Goal: Transaction & Acquisition: Purchase product/service

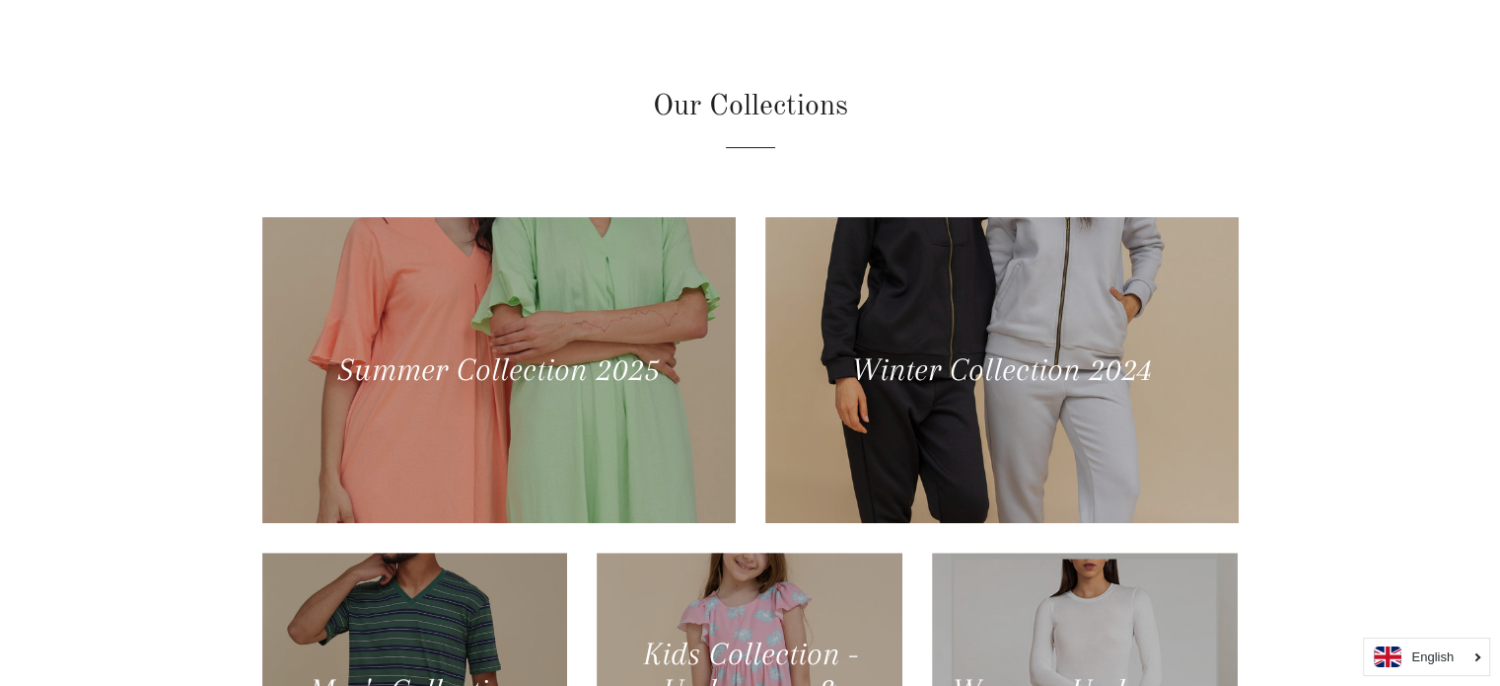
scroll to position [689, 0]
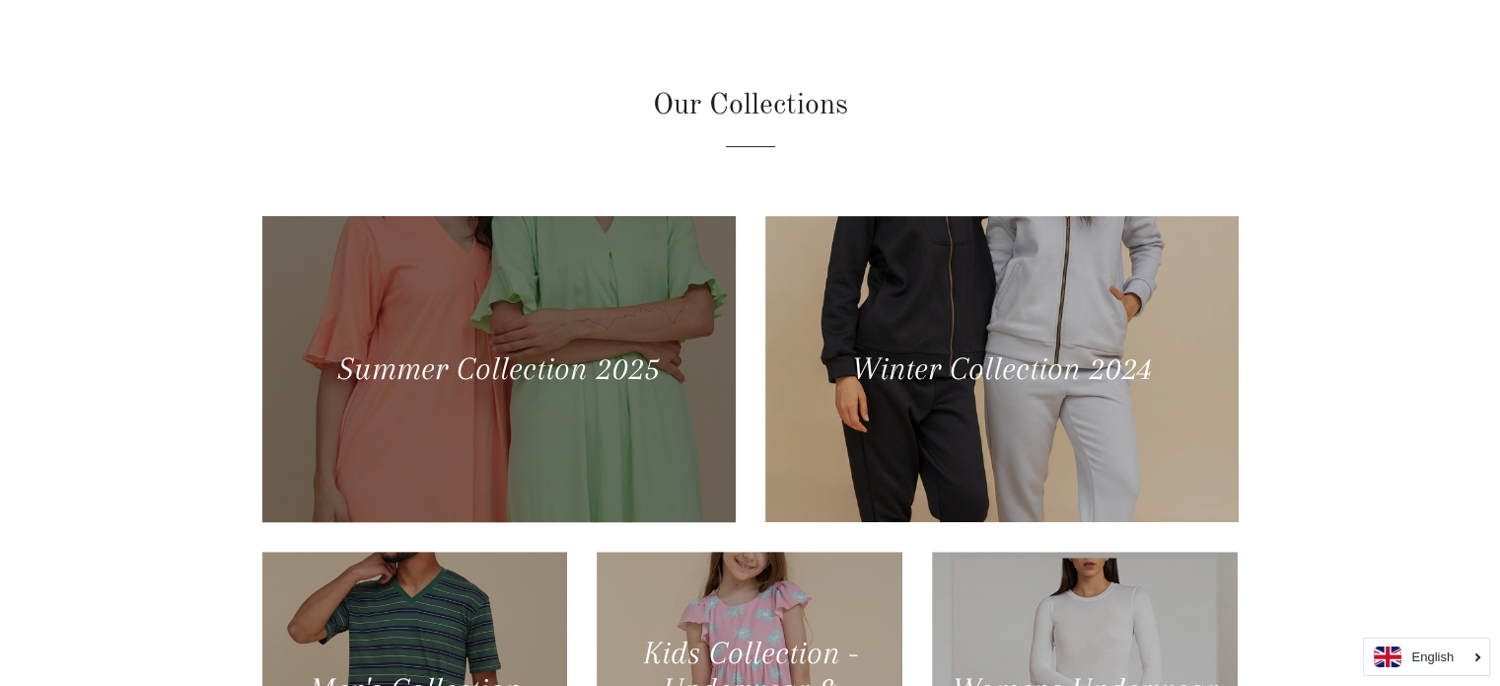
click at [607, 439] on div at bounding box center [497, 368] width 487 height 315
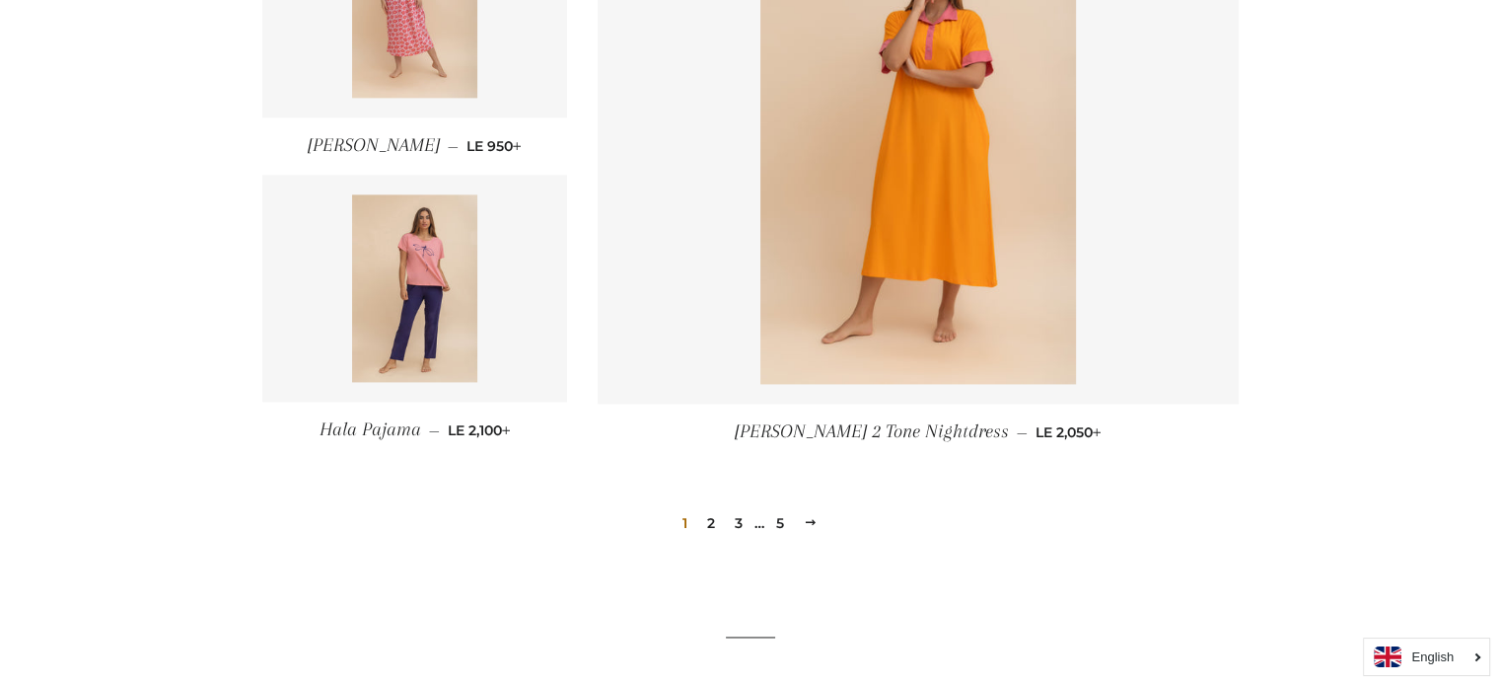
scroll to position [2661, 0]
click at [710, 514] on link "2" at bounding box center [711, 522] width 24 height 30
click at [451, 299] on img at bounding box center [414, 286] width 125 height 187
click at [708, 518] on link "2" at bounding box center [711, 522] width 24 height 30
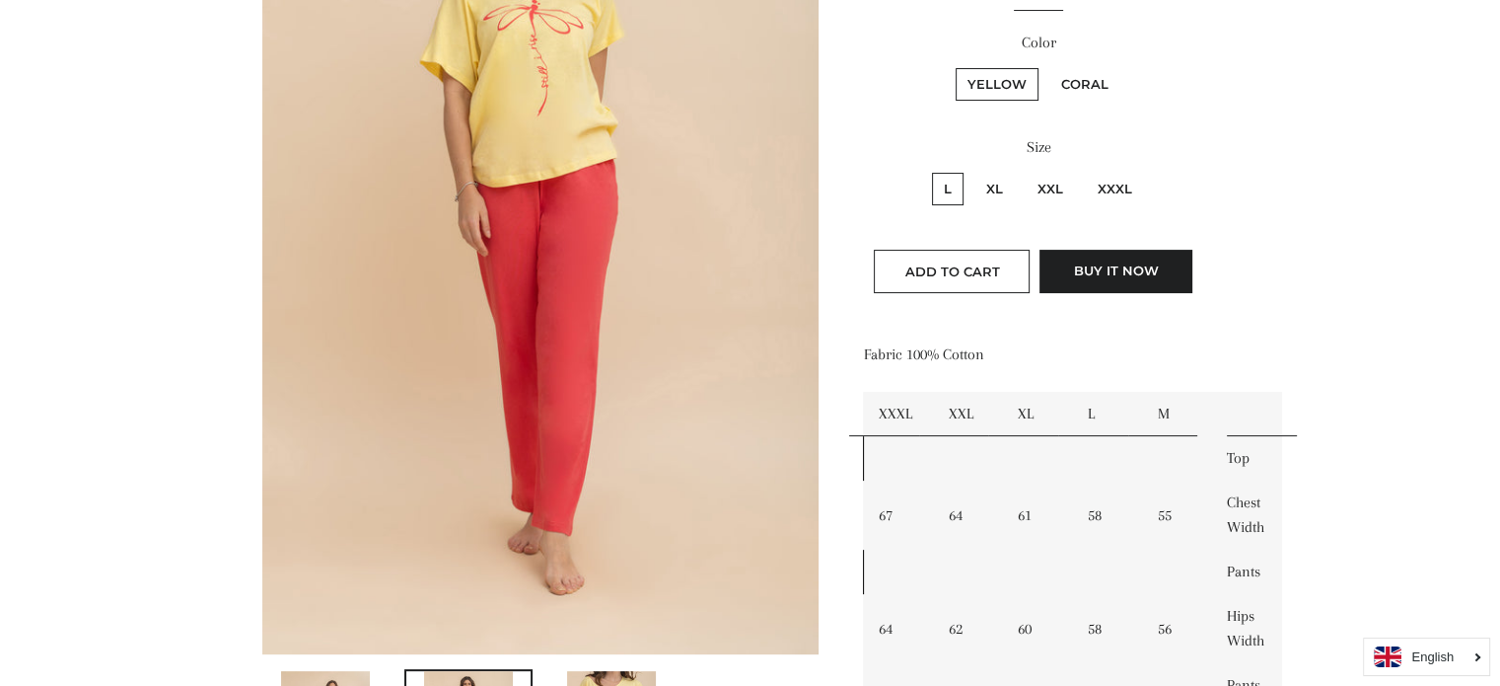
scroll to position [394, 0]
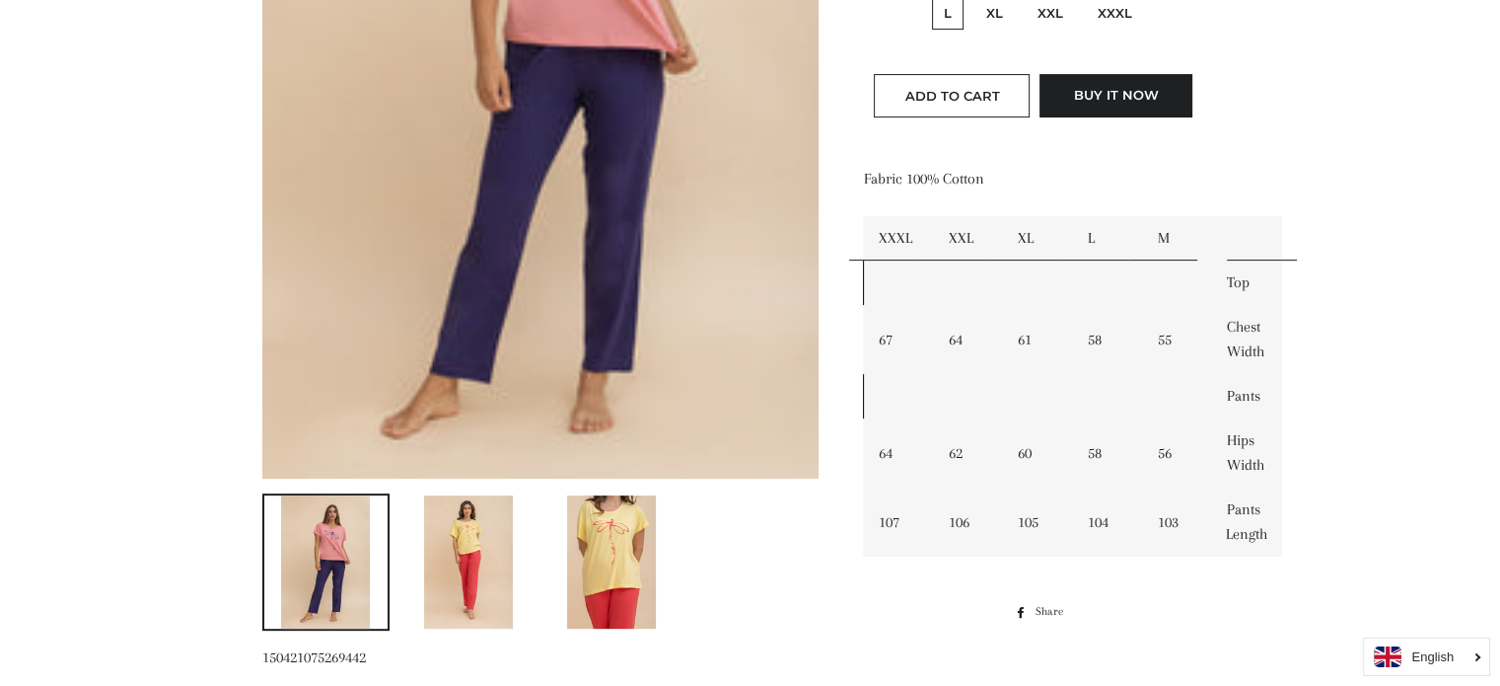
scroll to position [363, 0]
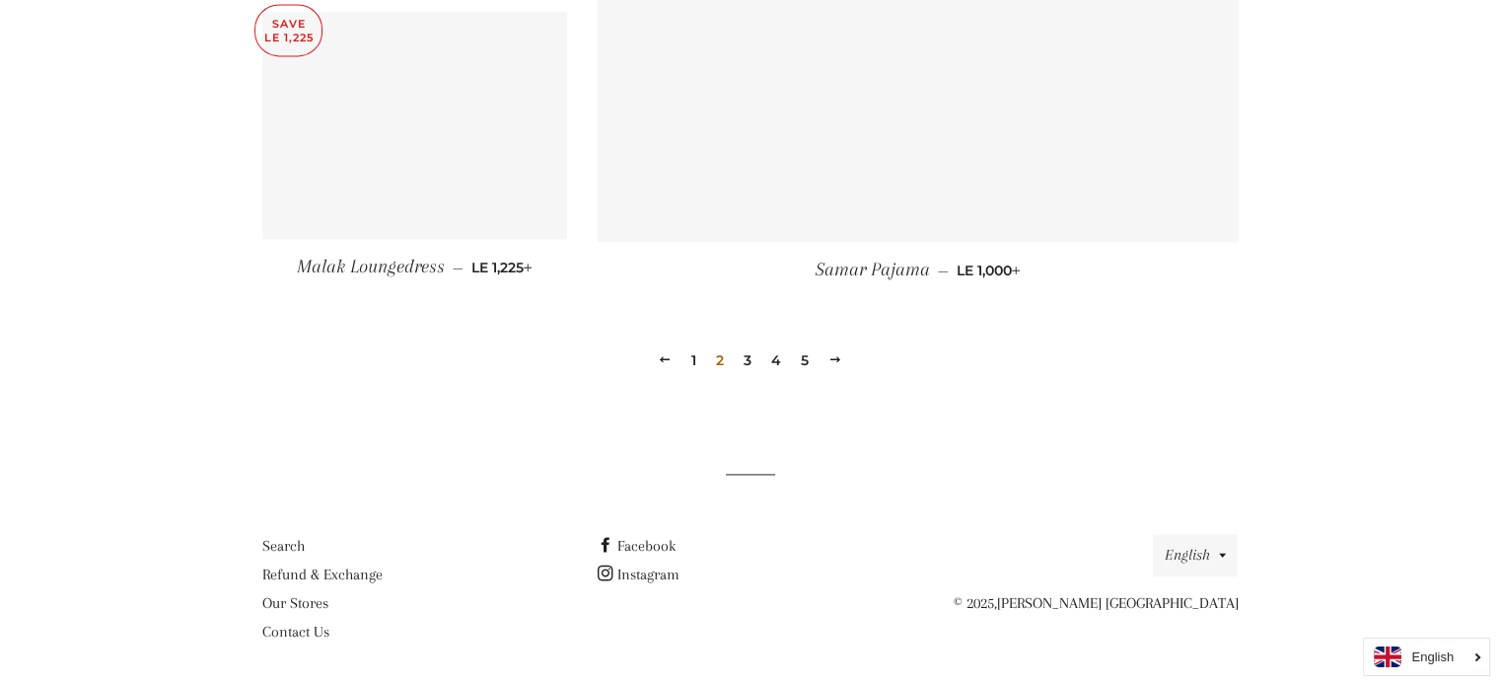
scroll to position [2847, 0]
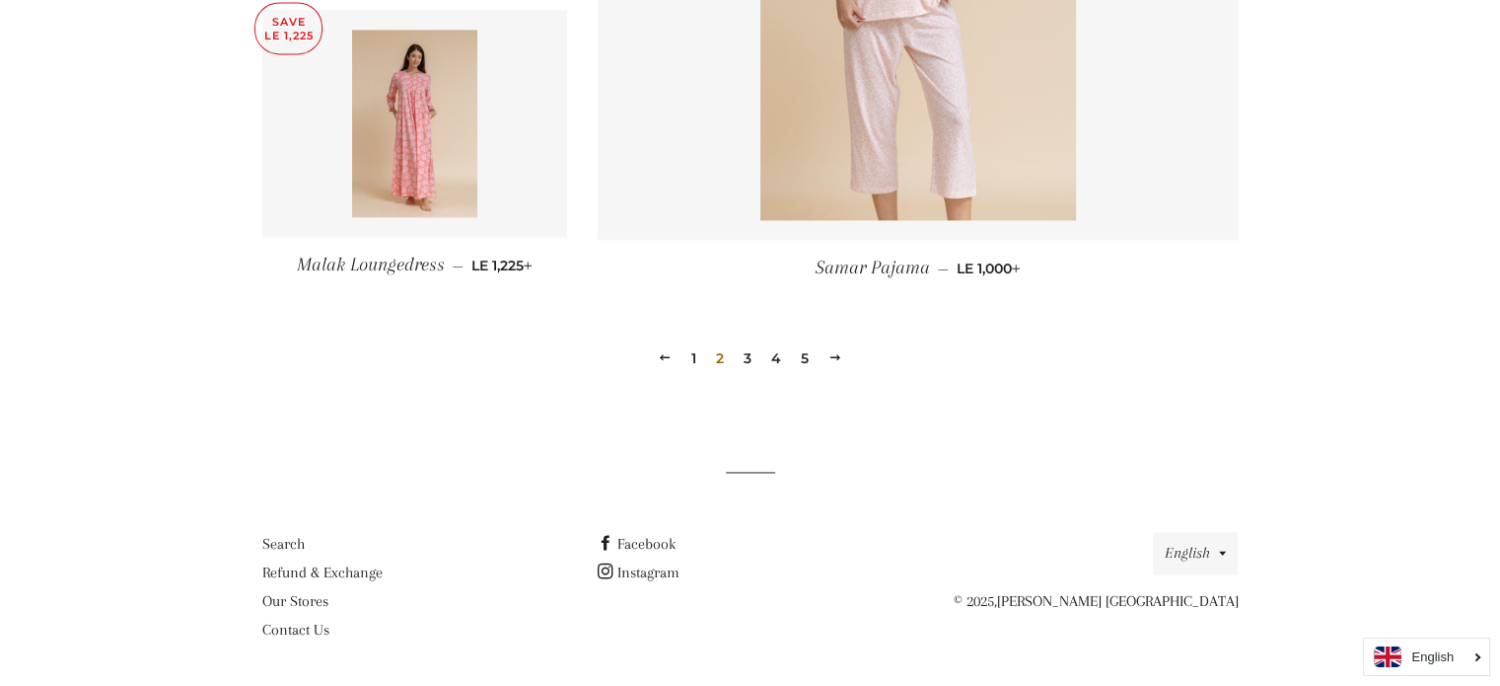
click at [744, 361] on link "3" at bounding box center [748, 358] width 24 height 30
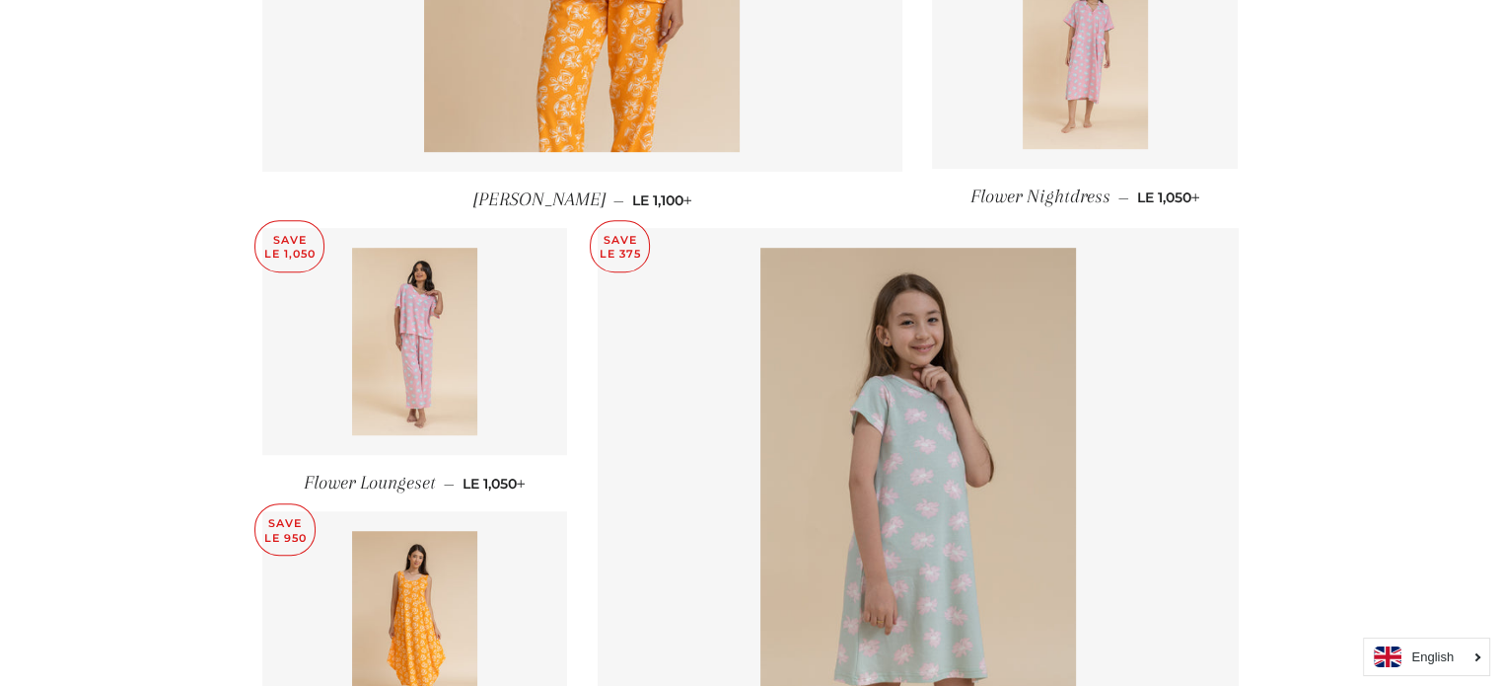
scroll to position [1184, 0]
click at [418, 361] on img at bounding box center [414, 342] width 125 height 187
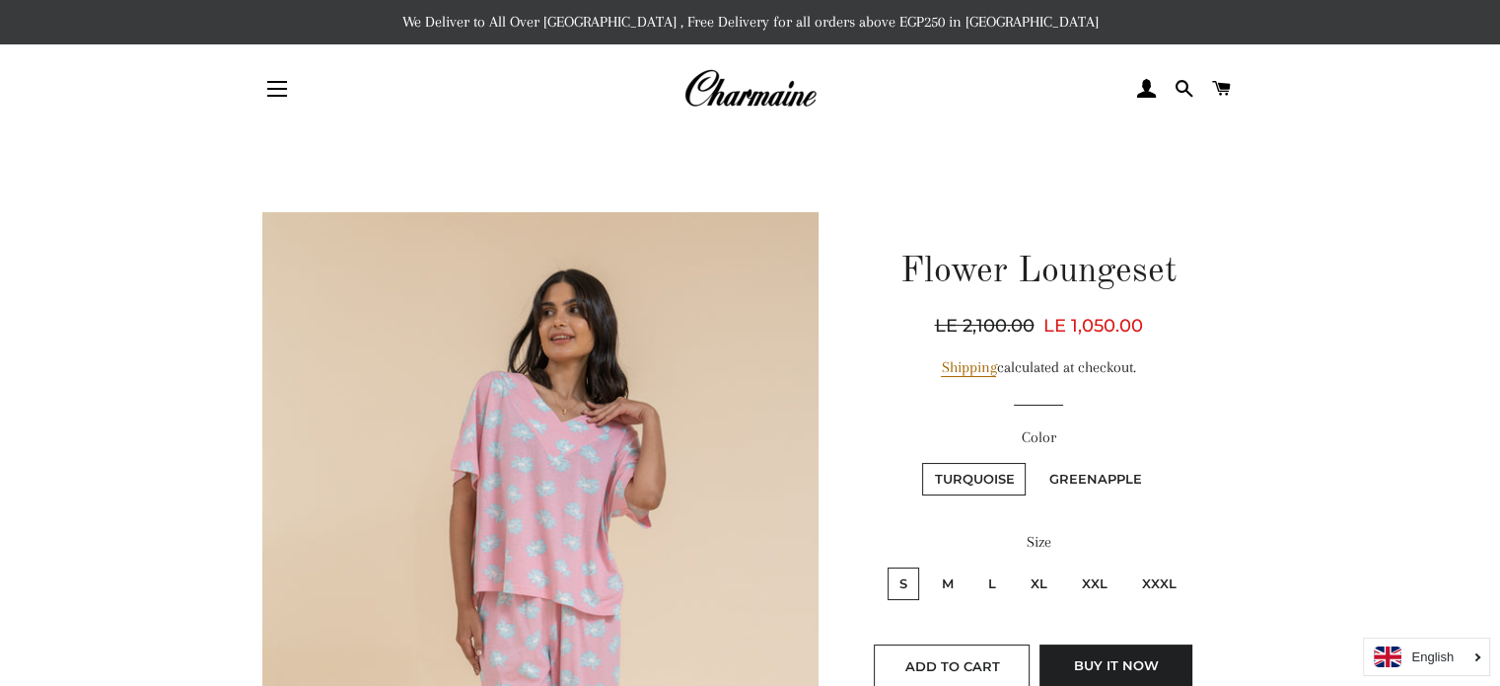
click at [1089, 571] on label "XXL" at bounding box center [1094, 583] width 49 height 33
click at [1068, 565] on input "XXL" at bounding box center [1067, 564] width 1 height 1
radio input "true"
click at [1067, 477] on label "Greenapple" at bounding box center [1095, 479] width 116 height 33
click at [1035, 461] on input "Greenapple" at bounding box center [1034, 460] width 1 height 1
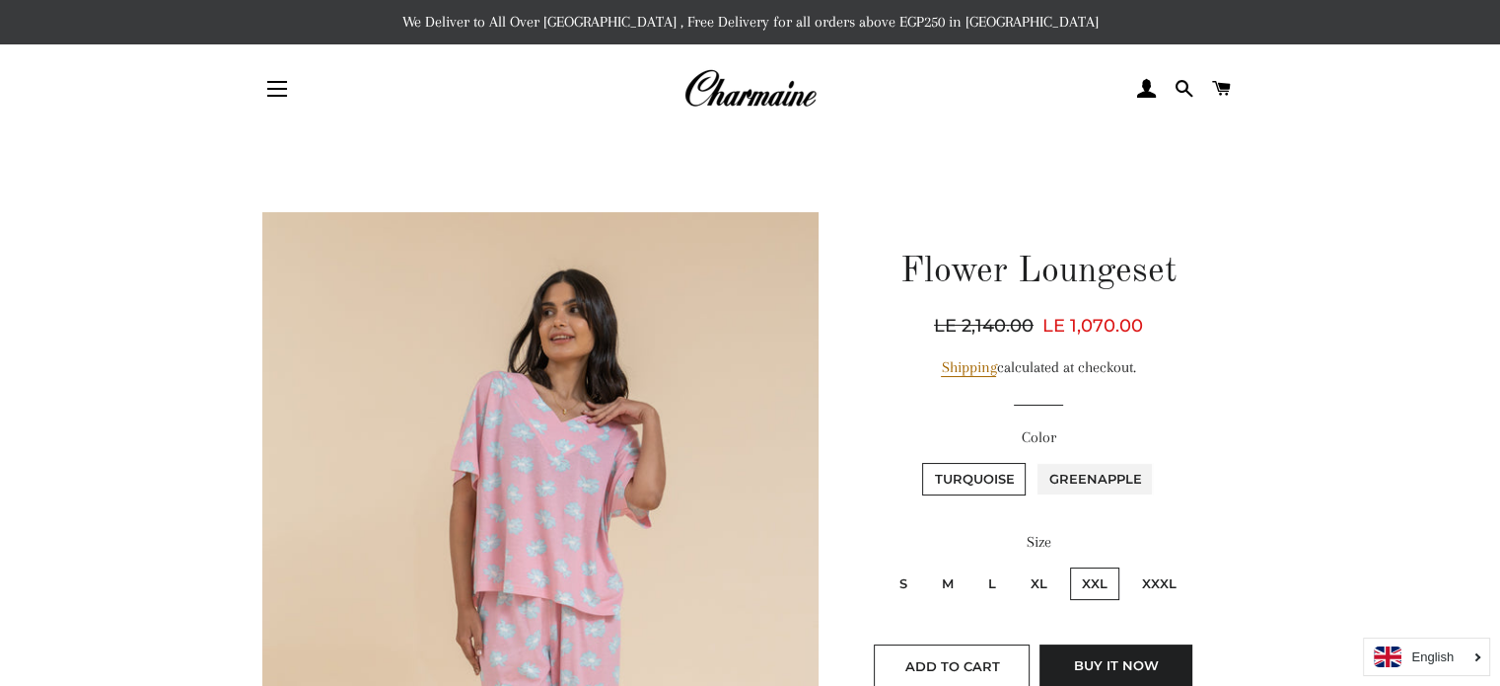
radio input "true"
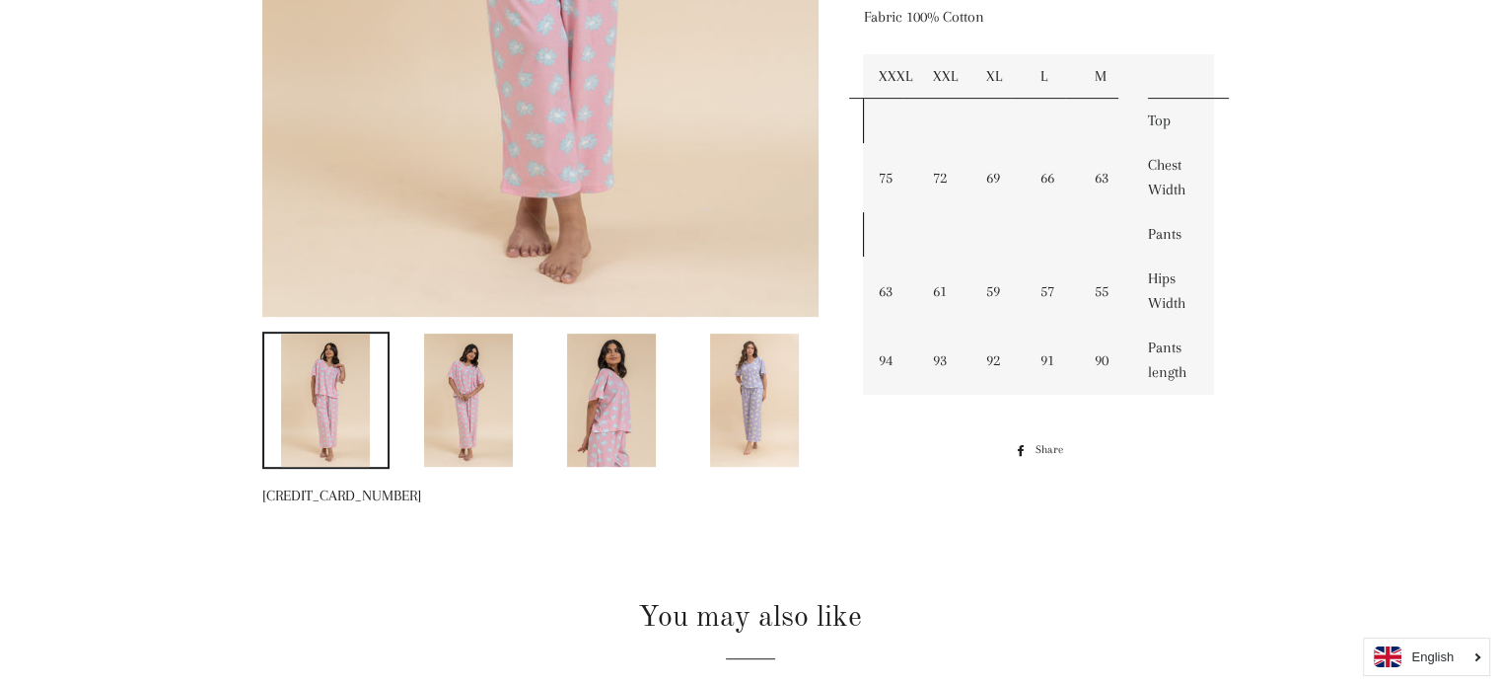
scroll to position [734, 0]
click at [758, 398] on img at bounding box center [754, 397] width 89 height 133
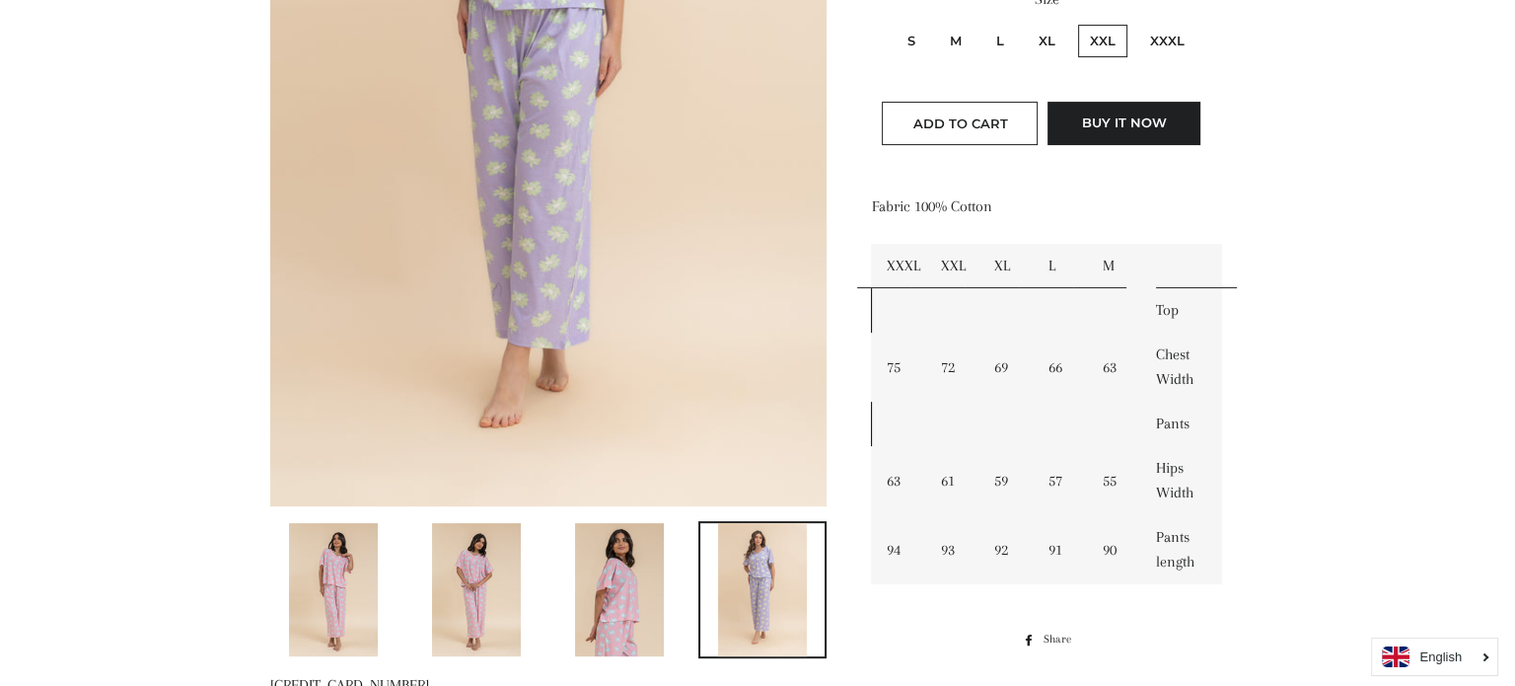
scroll to position [543, 0]
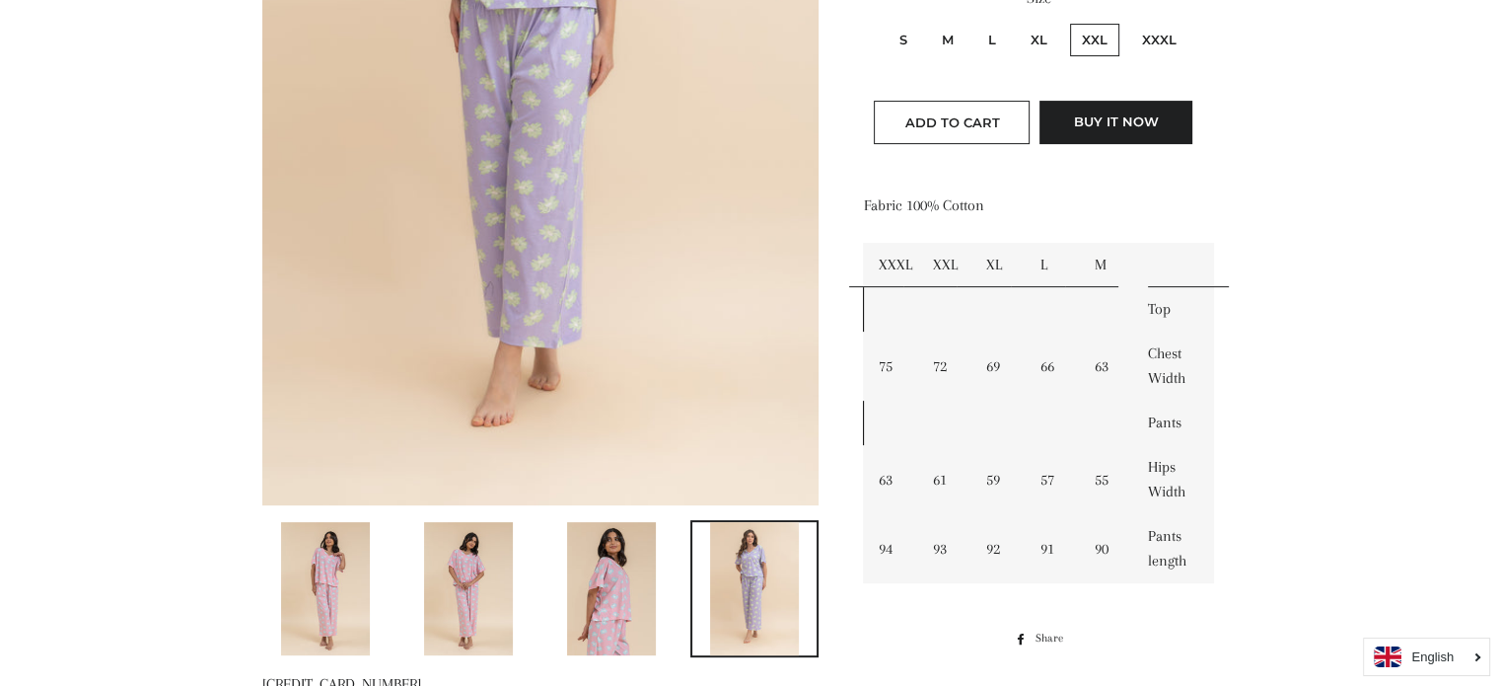
click at [615, 220] on img at bounding box center [540, 86] width 557 height 835
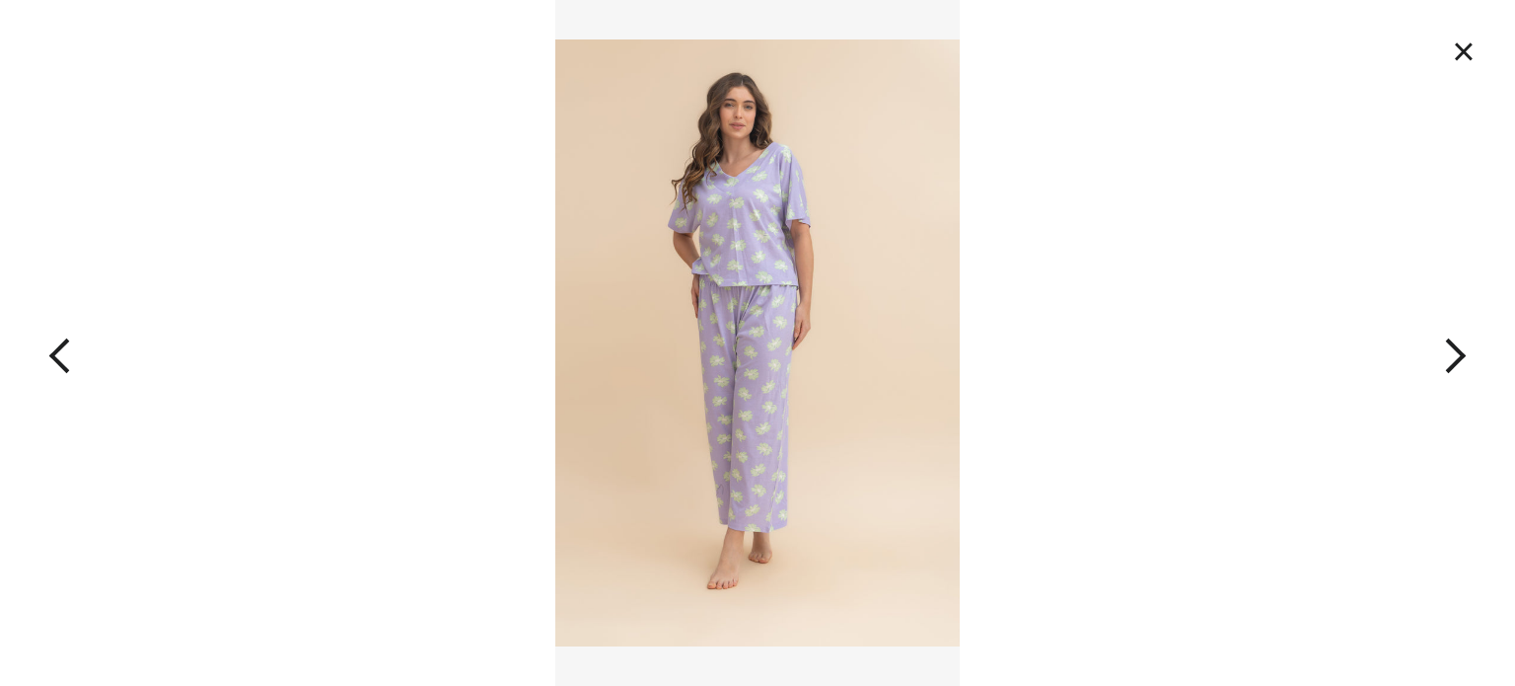
click at [897, 310] on img at bounding box center [757, 343] width 404 height 686
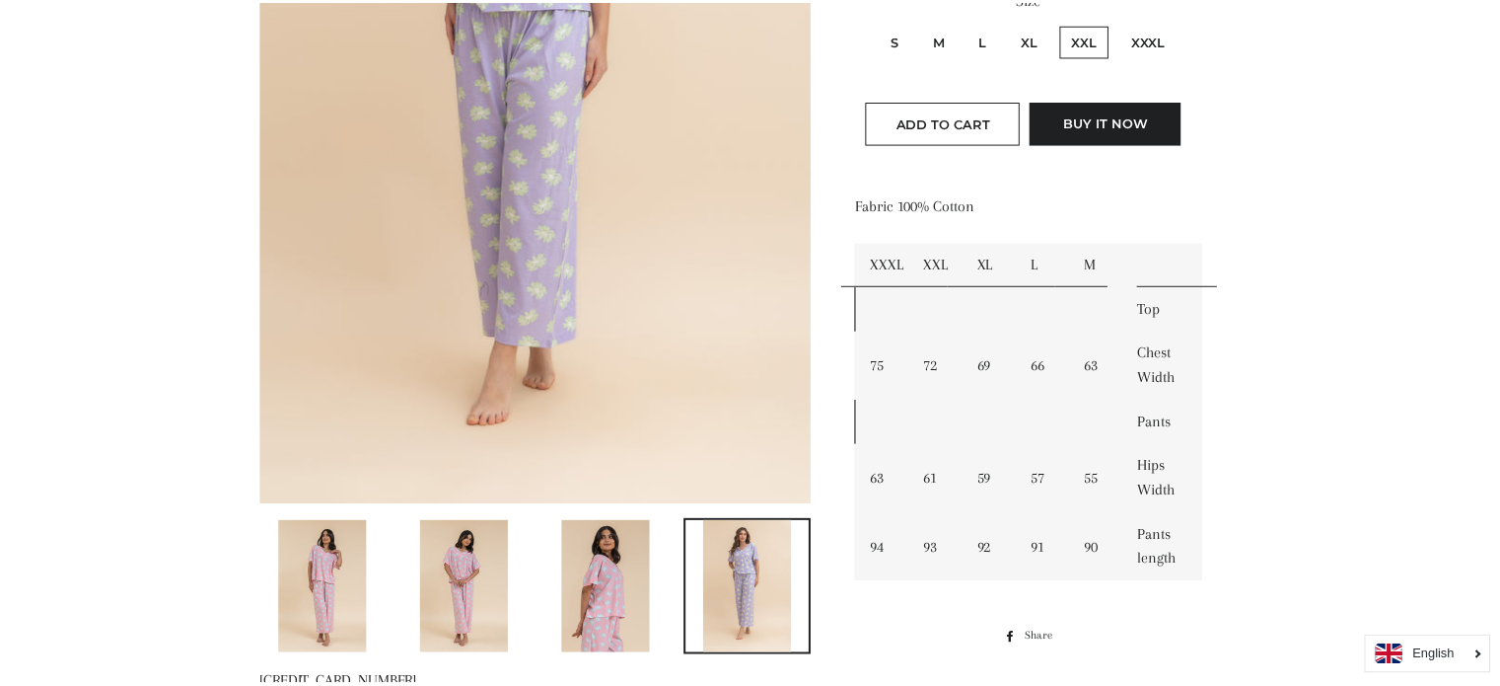
scroll to position [362, 0]
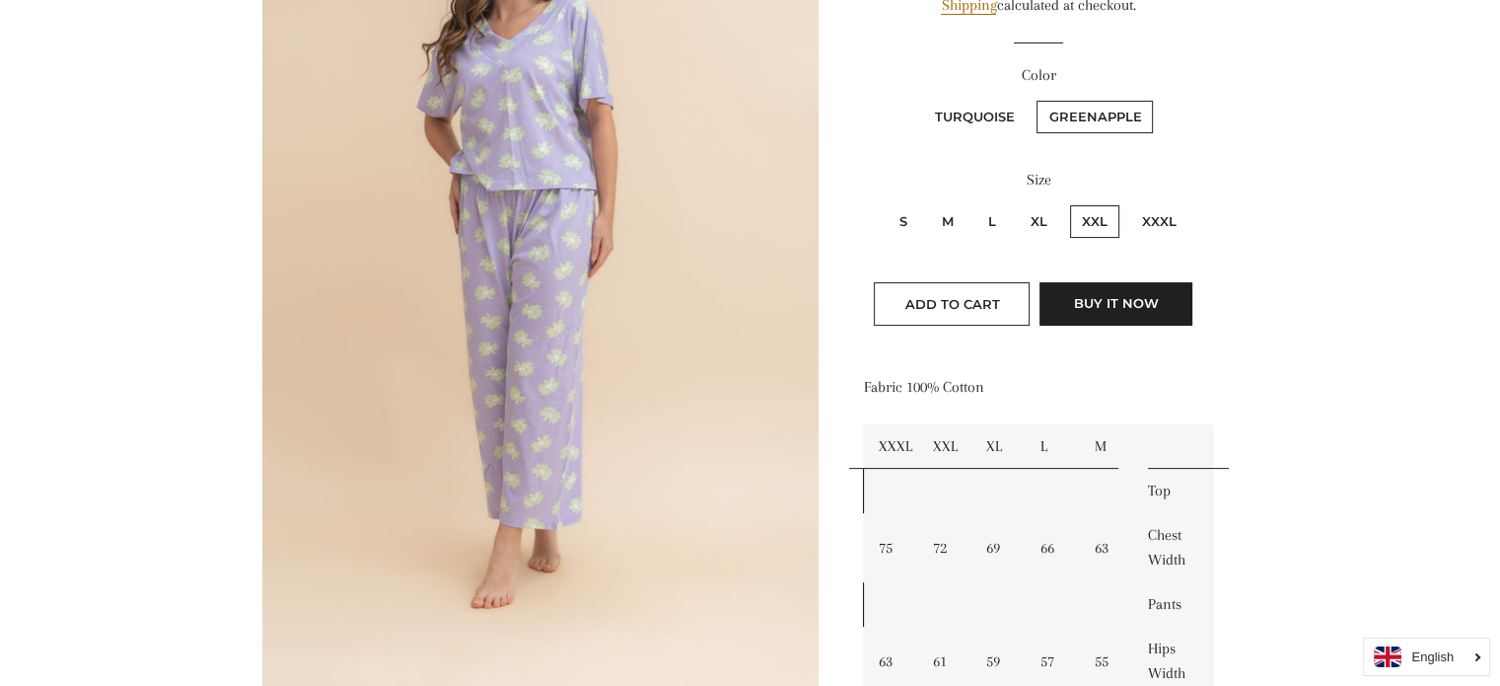
click at [788, 294] on img at bounding box center [540, 267] width 557 height 835
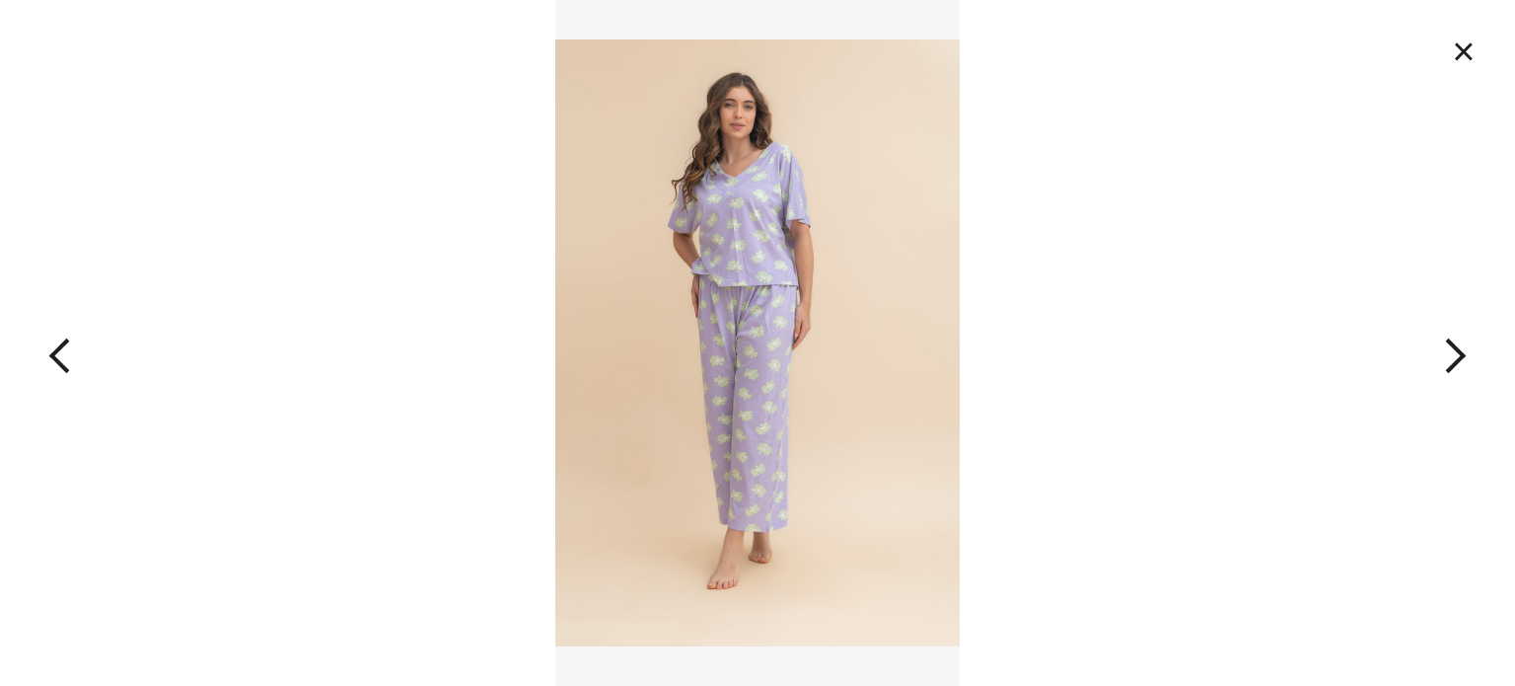
click at [788, 294] on img at bounding box center [757, 343] width 404 height 686
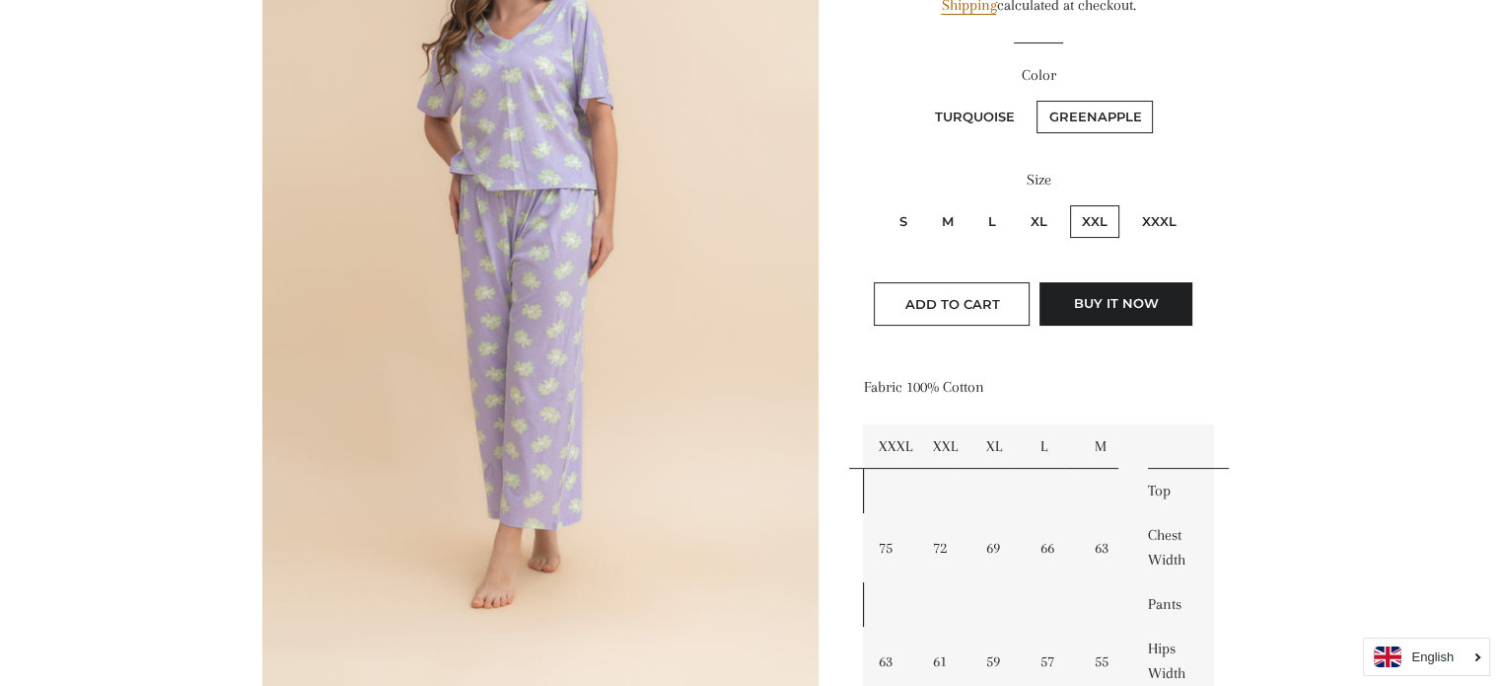
click at [788, 294] on img at bounding box center [540, 267] width 557 height 835
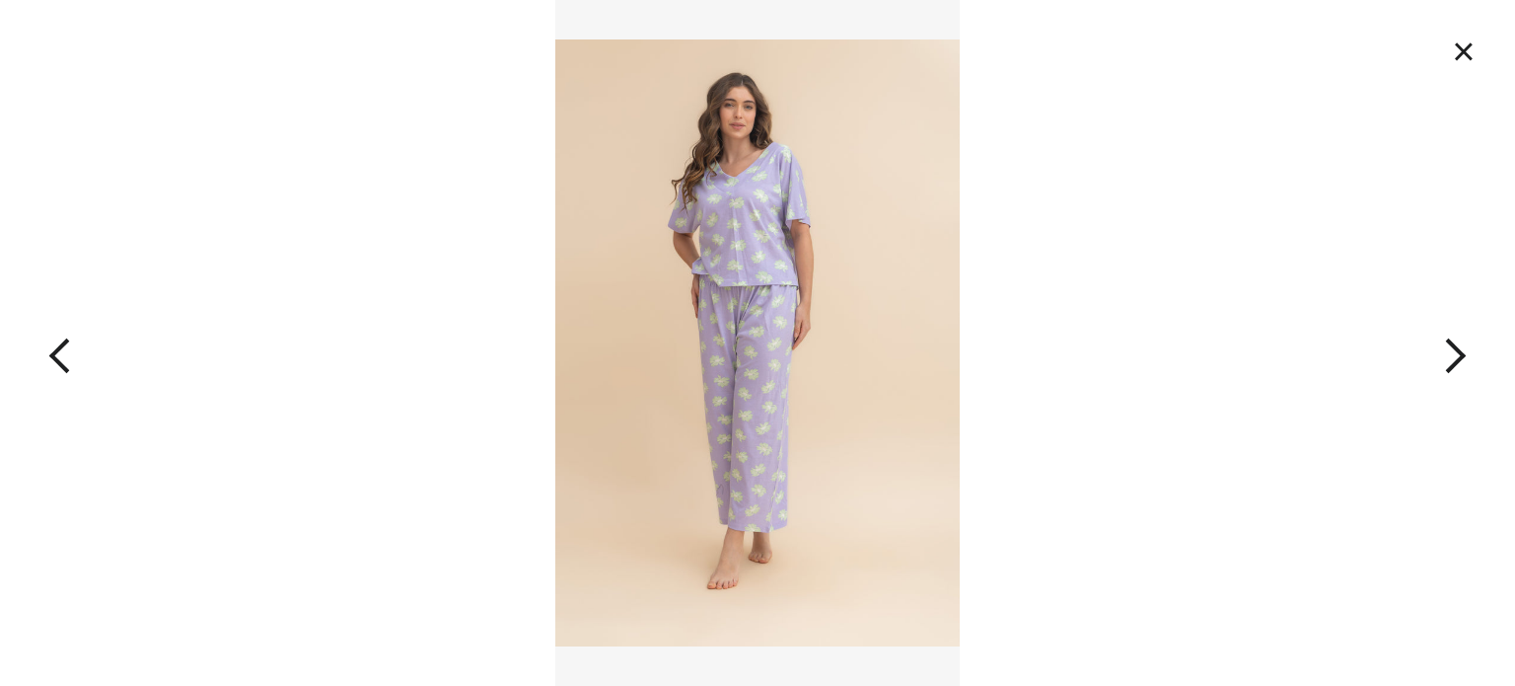
click at [788, 294] on img at bounding box center [757, 343] width 404 height 686
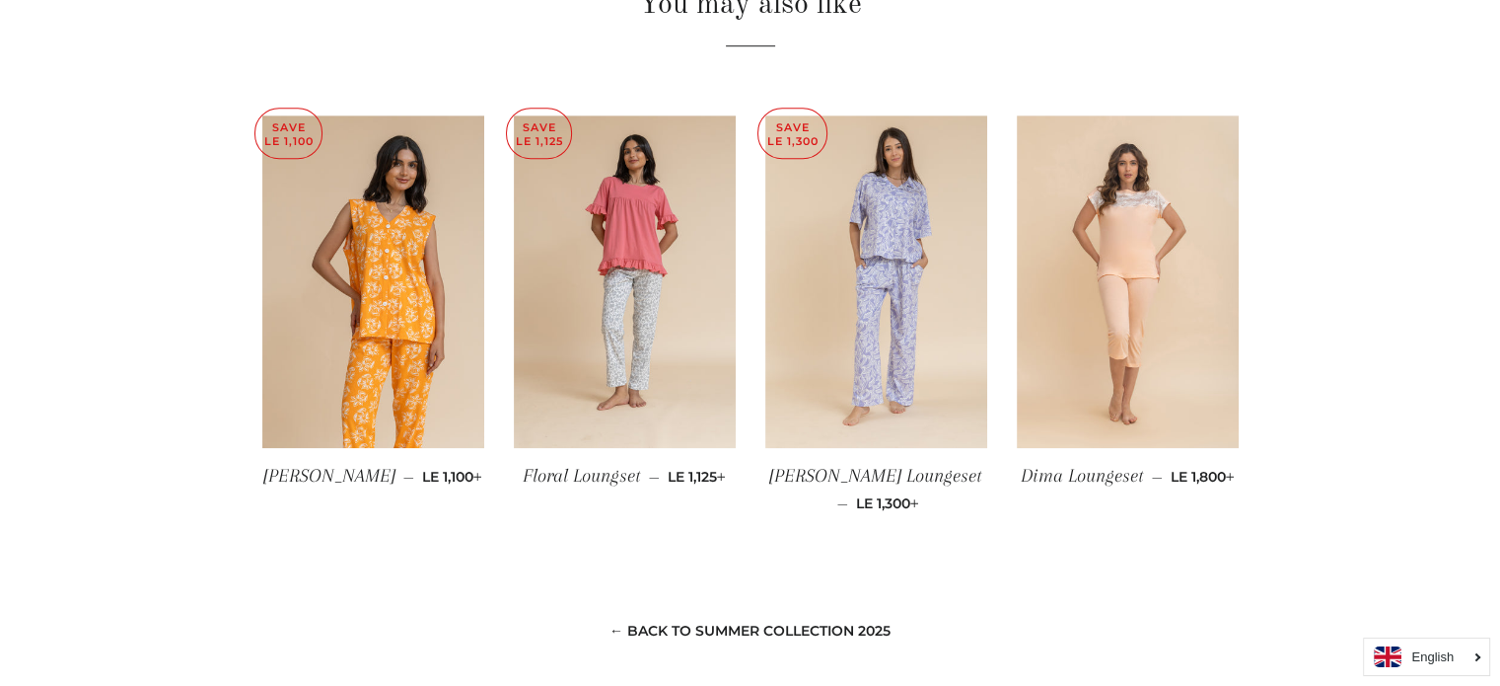
scroll to position [1345, 0]
click at [927, 288] on img at bounding box center [876, 280] width 222 height 333
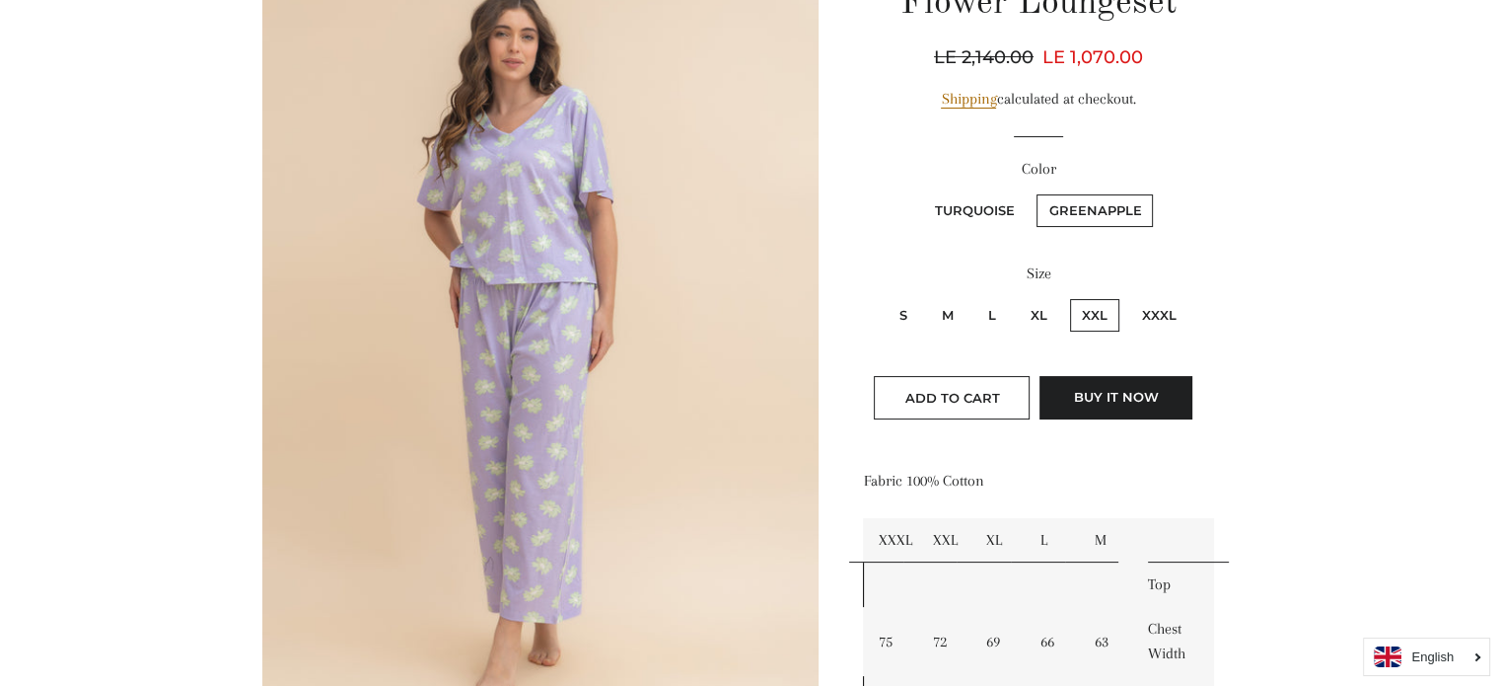
scroll to position [267, 0]
click at [1073, 218] on label "Greenapple" at bounding box center [1095, 211] width 116 height 33
click at [1035, 193] on input "Greenapple" at bounding box center [1034, 192] width 1 height 1
click at [1145, 315] on label "XXXL" at bounding box center [1159, 316] width 58 height 33
click at [1128, 298] on input "XXXL" at bounding box center [1127, 297] width 1 height 1
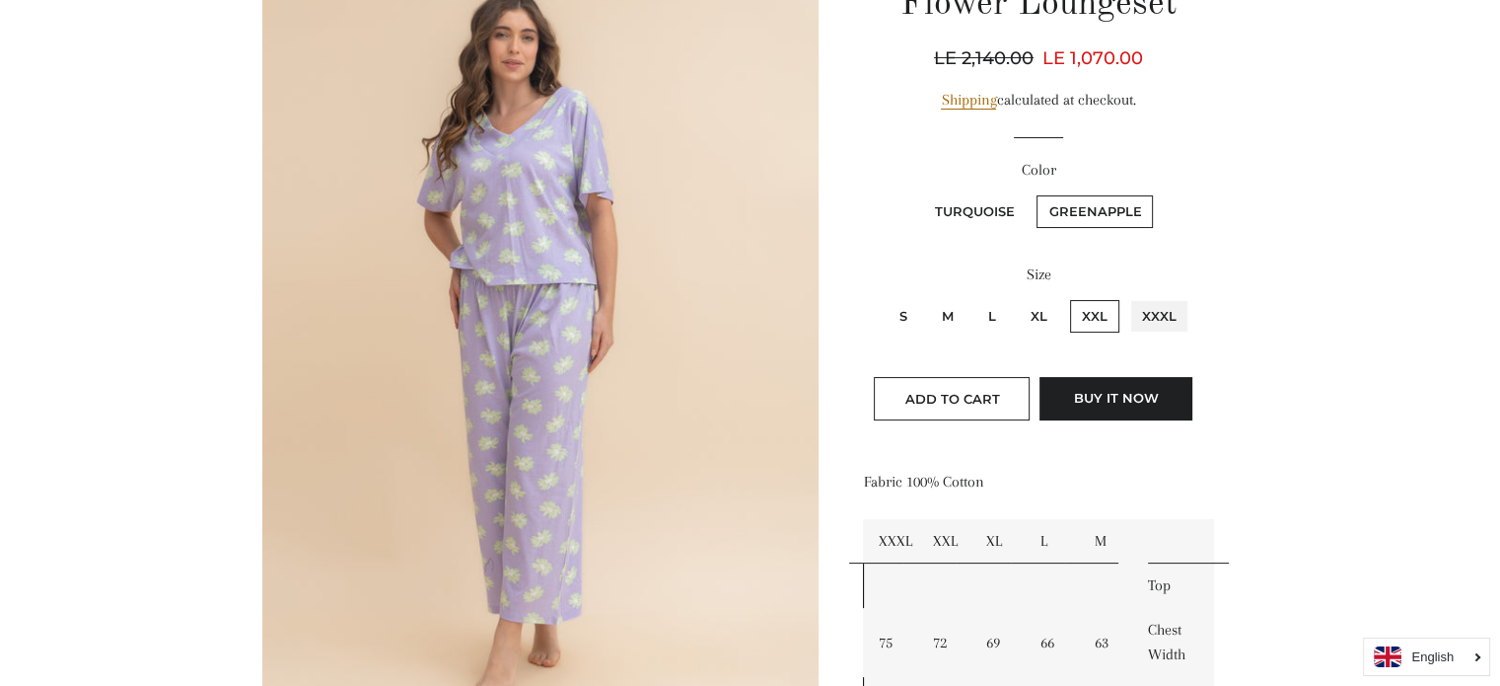
radio input "true"
click at [1103, 204] on label "Greenapple" at bounding box center [1095, 211] width 116 height 33
click at [1035, 193] on input "Greenapple" at bounding box center [1034, 192] width 1 height 1
click at [956, 205] on label "Turquoise" at bounding box center [974, 211] width 104 height 33
click at [920, 193] on input "Turquoise" at bounding box center [919, 192] width 1 height 1
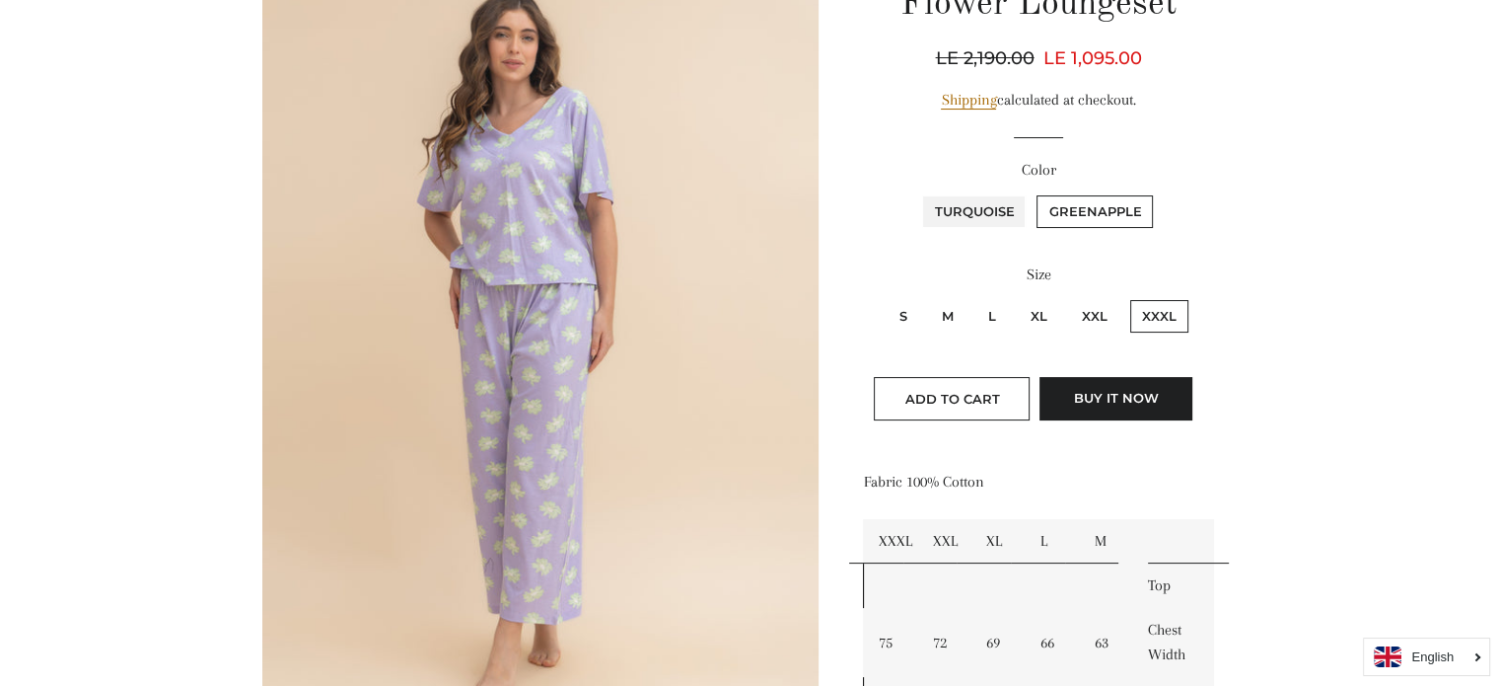
radio input "true"
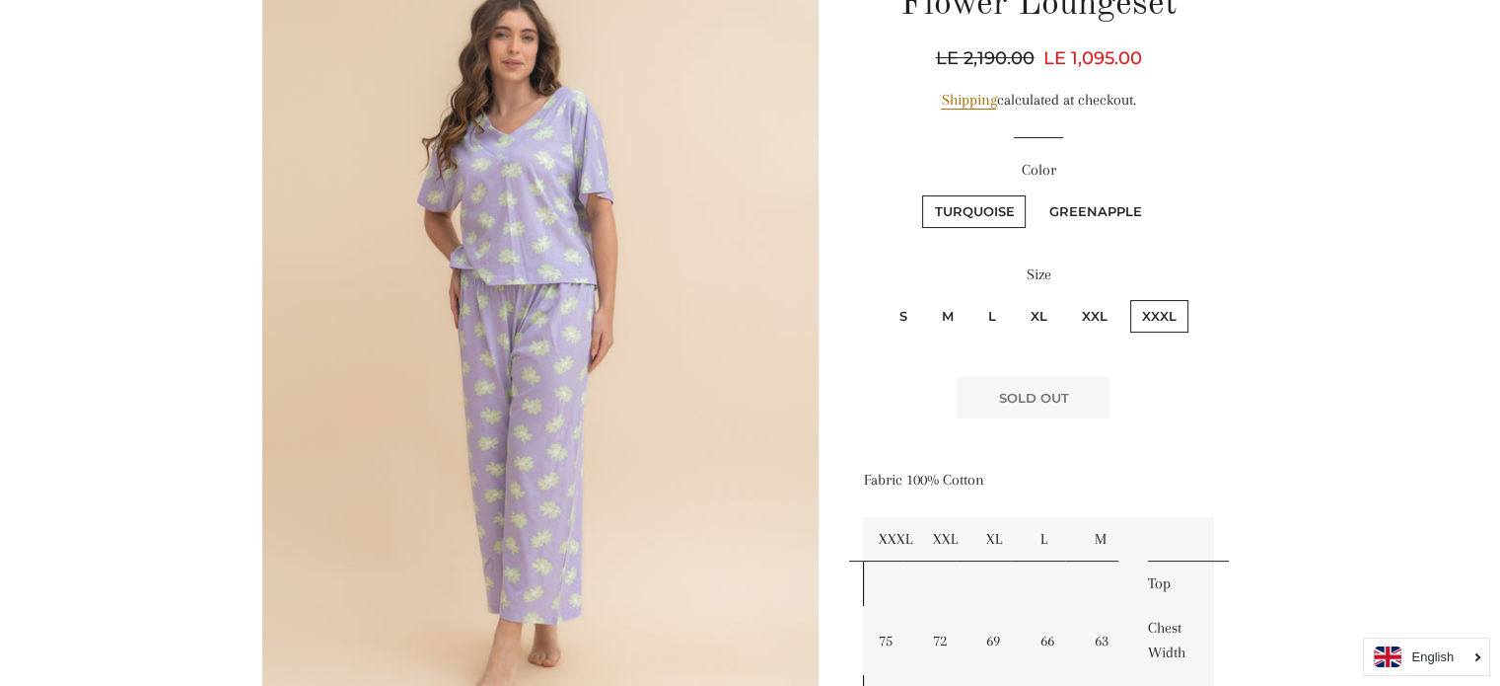
click at [1060, 206] on label "Greenapple" at bounding box center [1095, 211] width 116 height 33
click at [1035, 193] on input "Greenapple" at bounding box center [1034, 192] width 1 height 1
radio input "true"
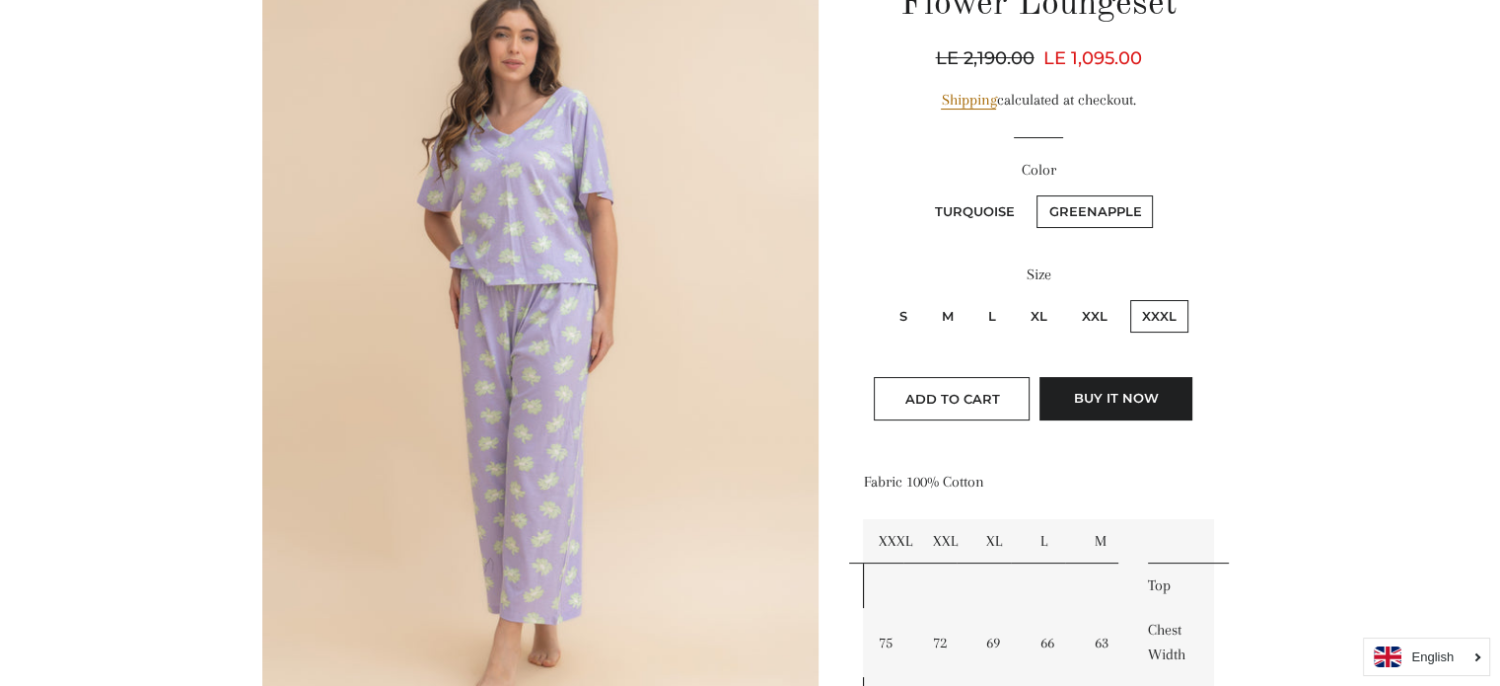
click at [1097, 307] on label "XXL" at bounding box center [1094, 316] width 49 height 33
click at [1068, 298] on input "XXL" at bounding box center [1067, 297] width 1 height 1
radio input "true"
click at [1103, 220] on label "Greenapple" at bounding box center [1095, 211] width 116 height 33
click at [1035, 193] on input "Greenapple" at bounding box center [1034, 192] width 1 height 1
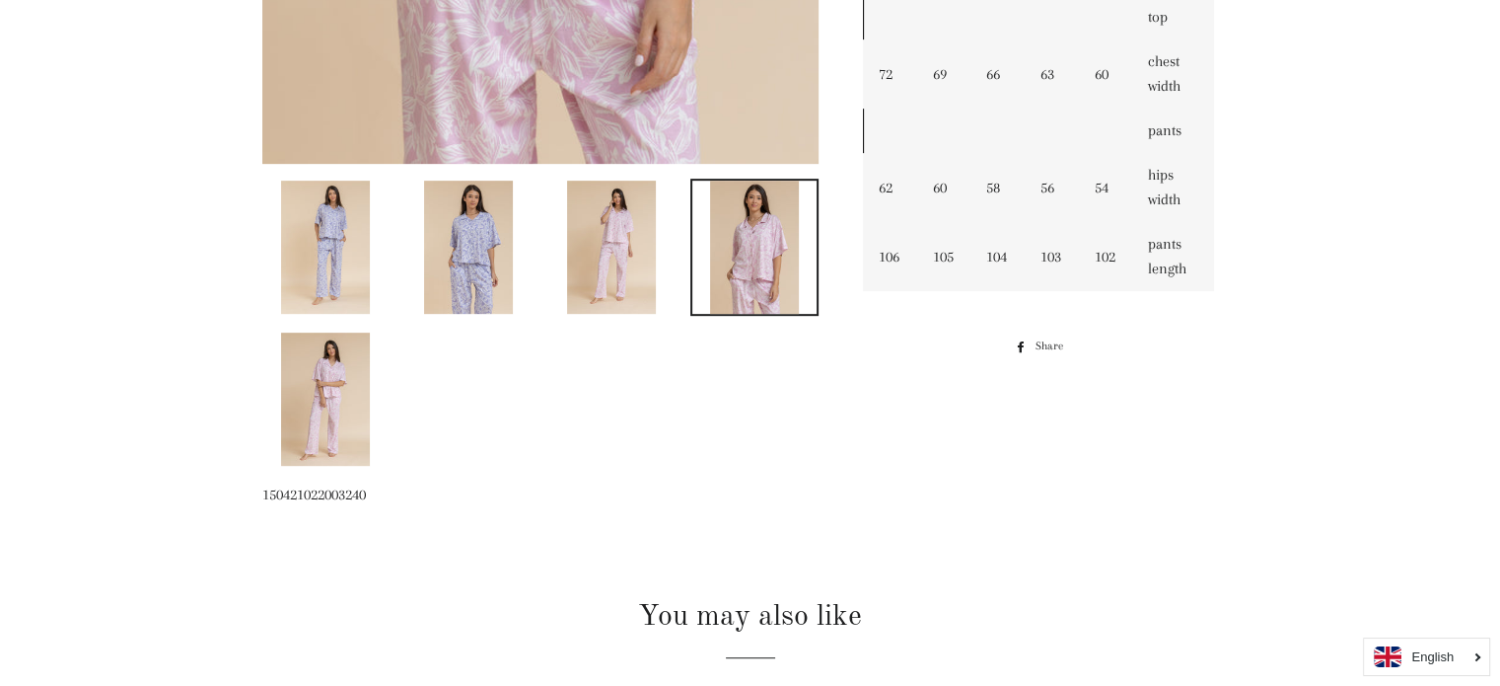
scroll to position [887, 0]
